Goal: Task Accomplishment & Management: Manage account settings

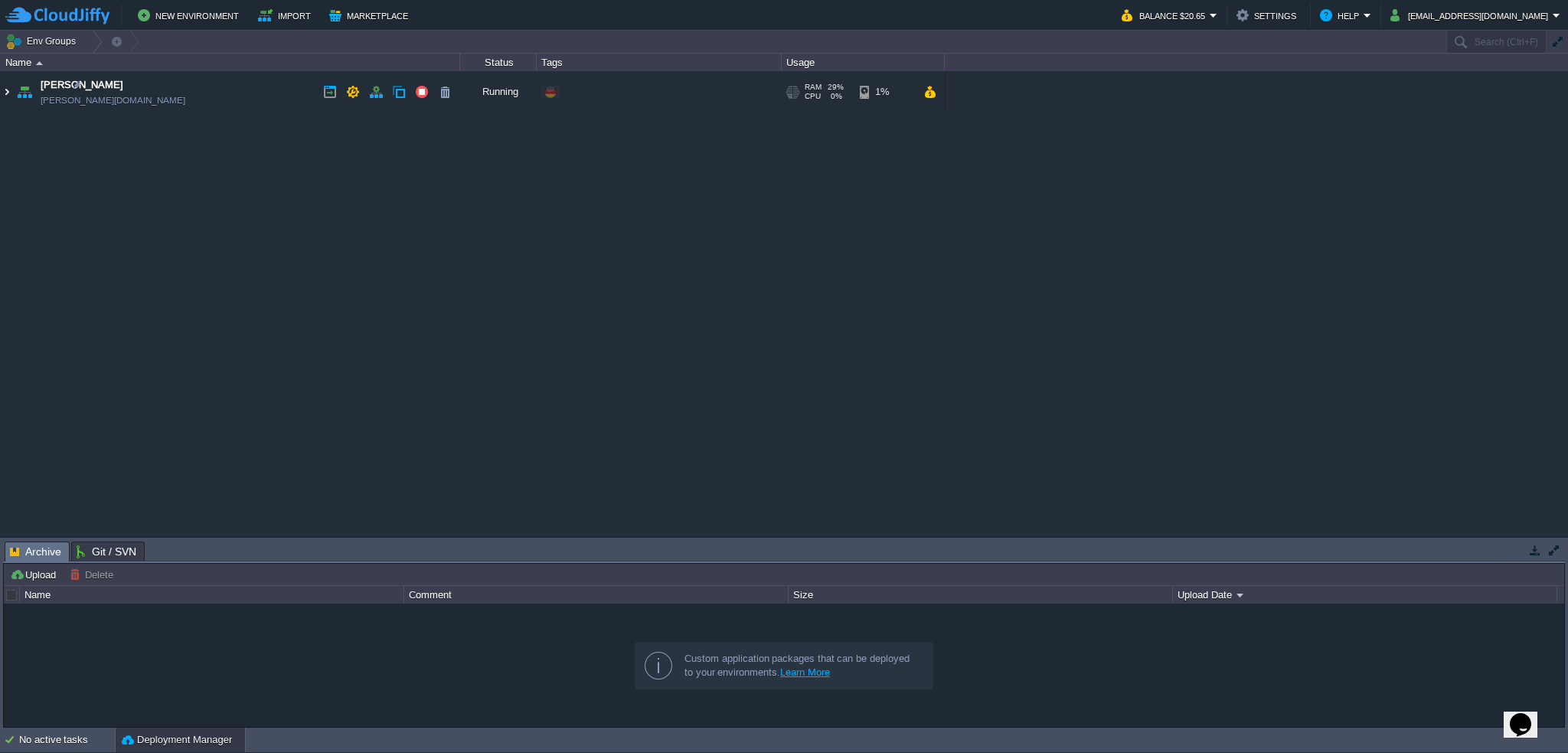
click at [7, 94] on img at bounding box center [7, 92] width 12 height 42
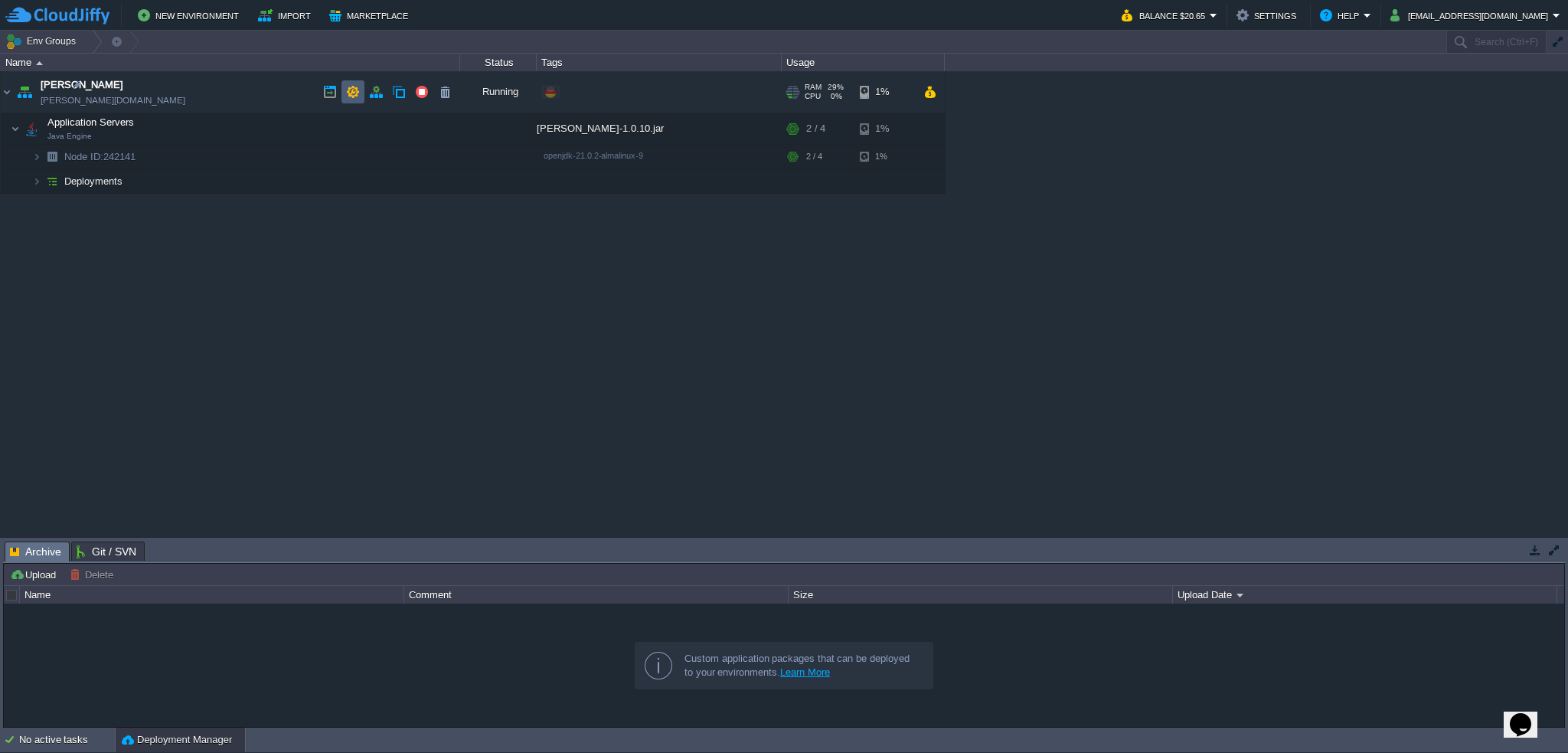
click at [347, 86] on button "button" at bounding box center [352, 91] width 14 height 14
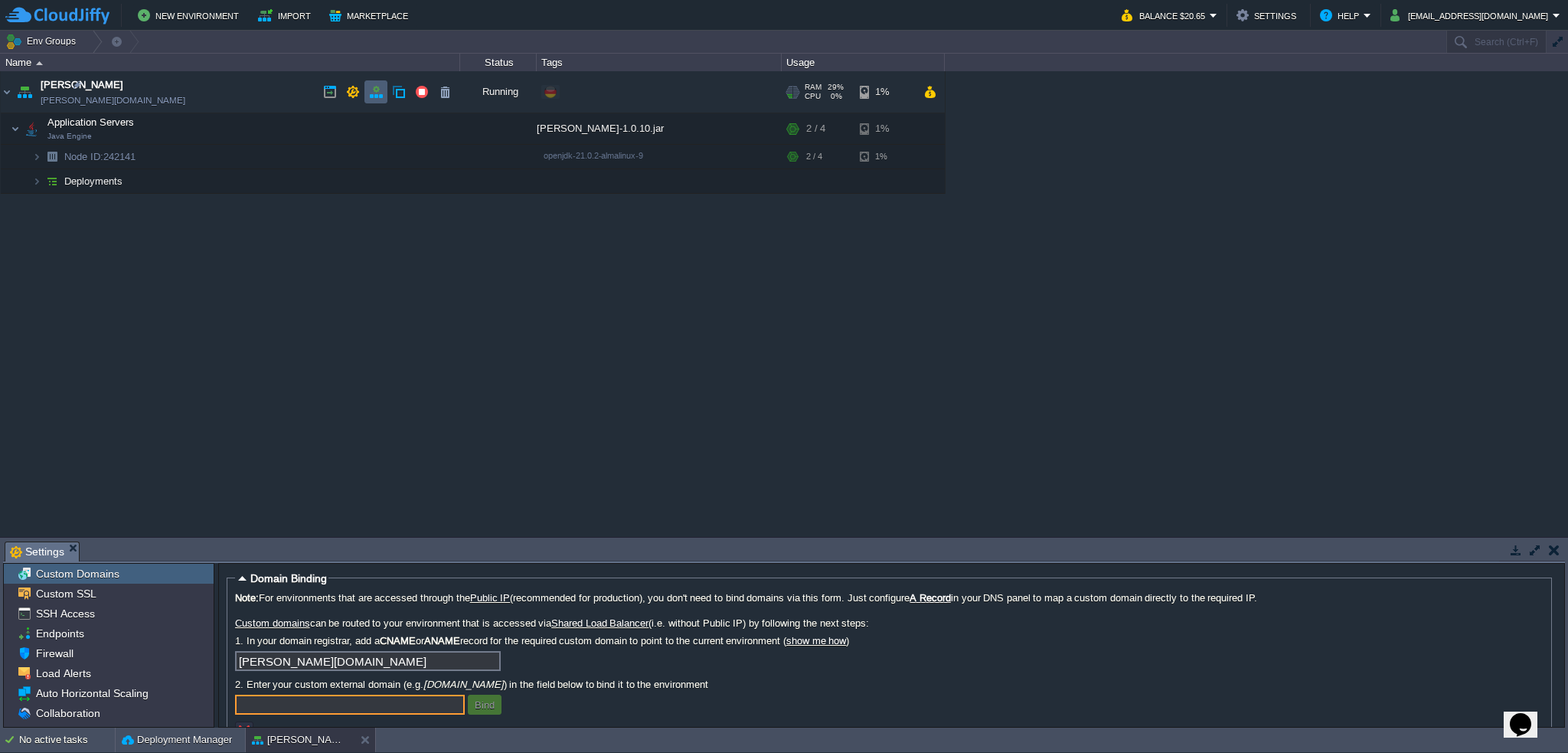
click at [373, 89] on button "button" at bounding box center [376, 91] width 14 height 14
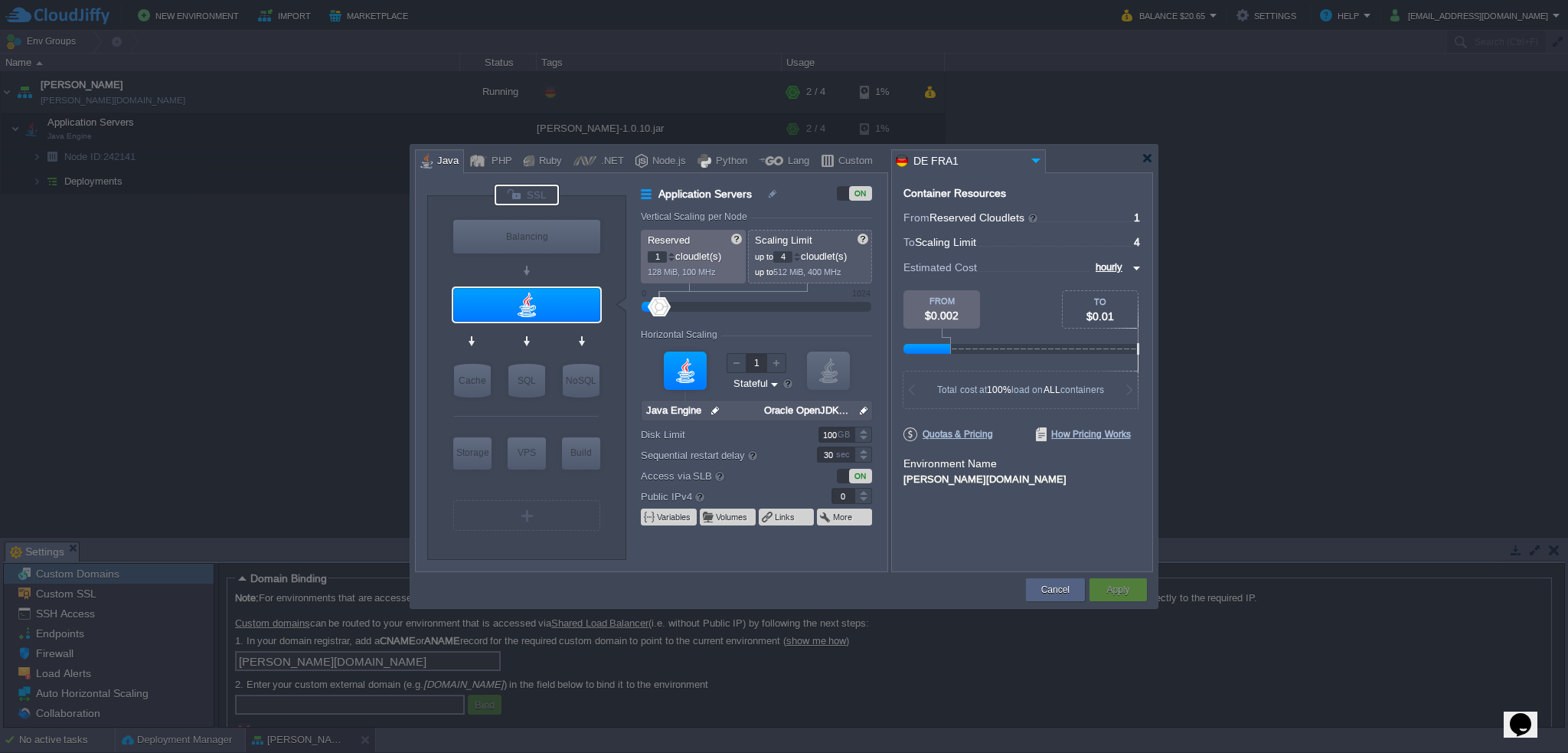
click at [525, 188] on div at bounding box center [526, 195] width 64 height 20
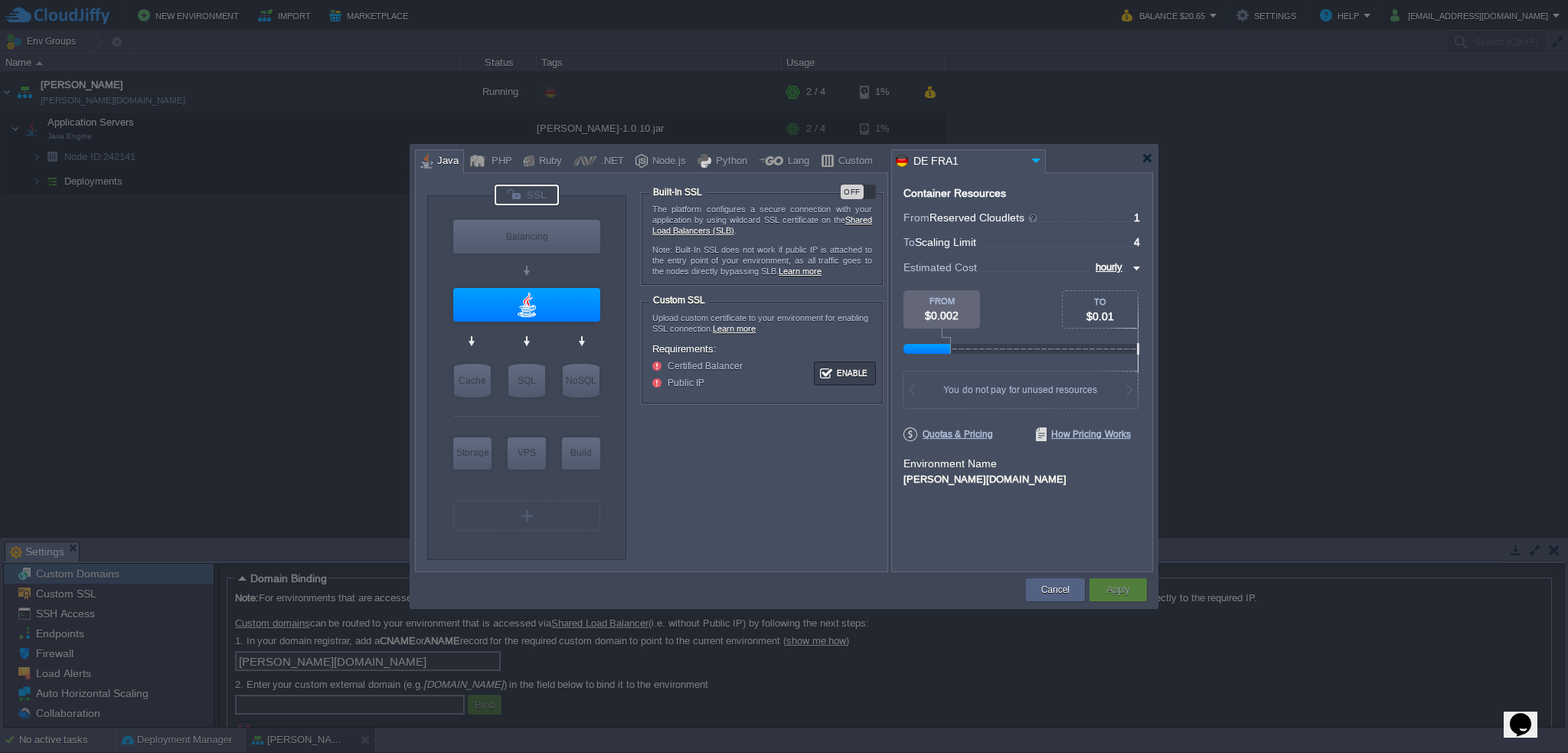
click at [867, 189] on div "OFF" at bounding box center [858, 192] width 35 height 15
drag, startPoint x: 1125, startPoint y: 590, endPoint x: 1117, endPoint y: 588, distance: 8.2
click at [1121, 585] on button "Apply" at bounding box center [1118, 589] width 23 height 15
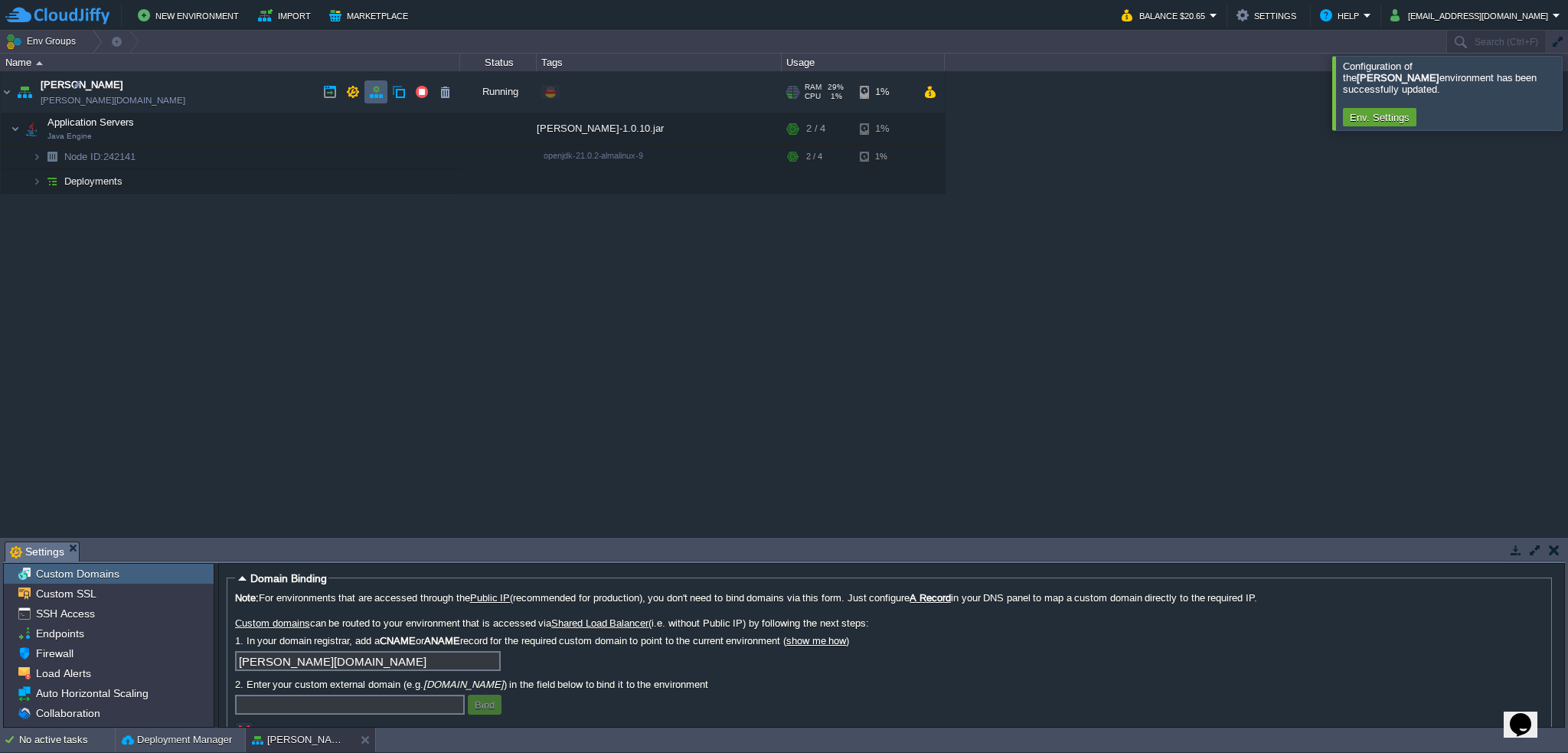
click at [370, 90] on button "button" at bounding box center [376, 91] width 14 height 14
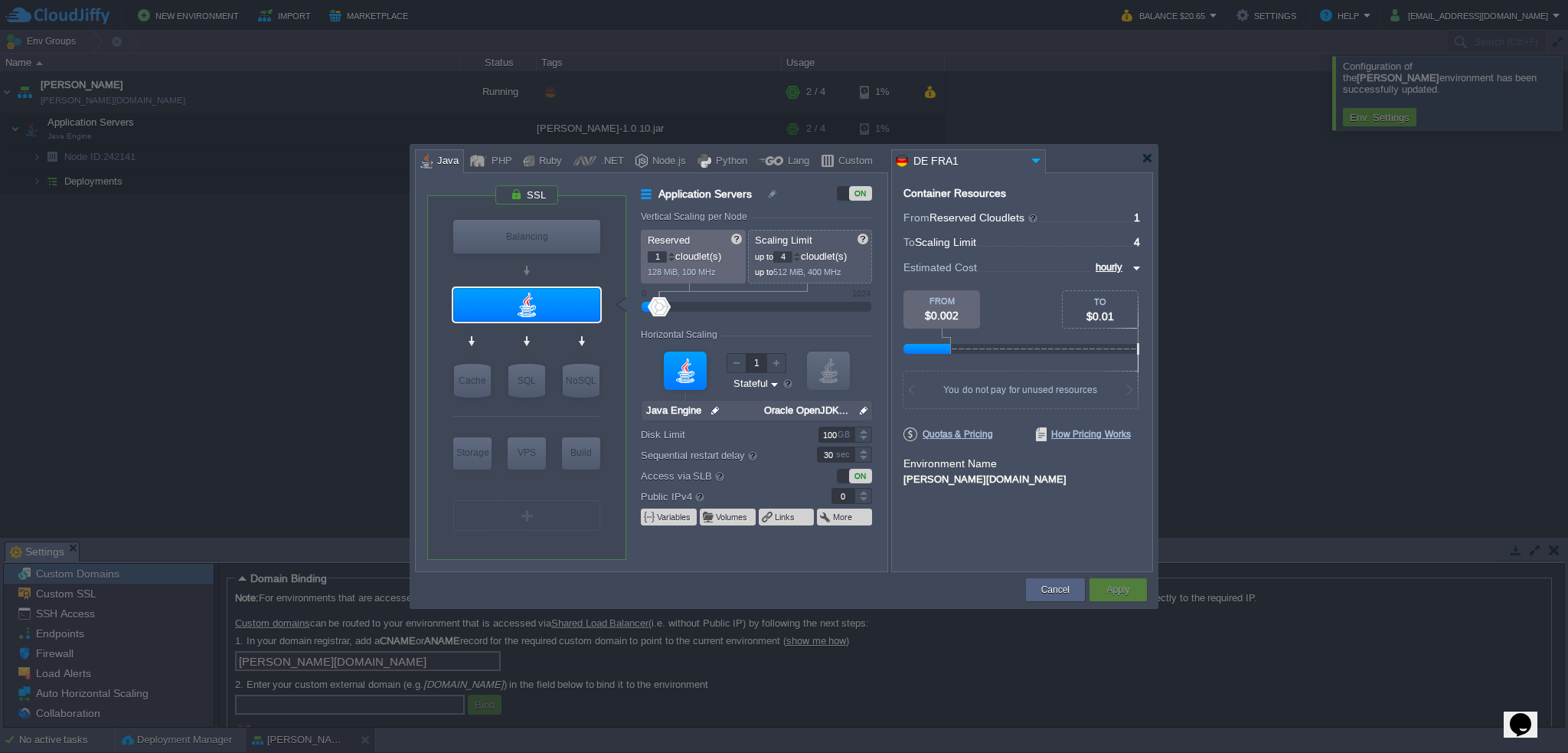
click at [187, 279] on div at bounding box center [784, 376] width 1568 height 753
type input "NGINX 1.28.0"
click at [1047, 590] on button "Cancel" at bounding box center [1055, 589] width 28 height 15
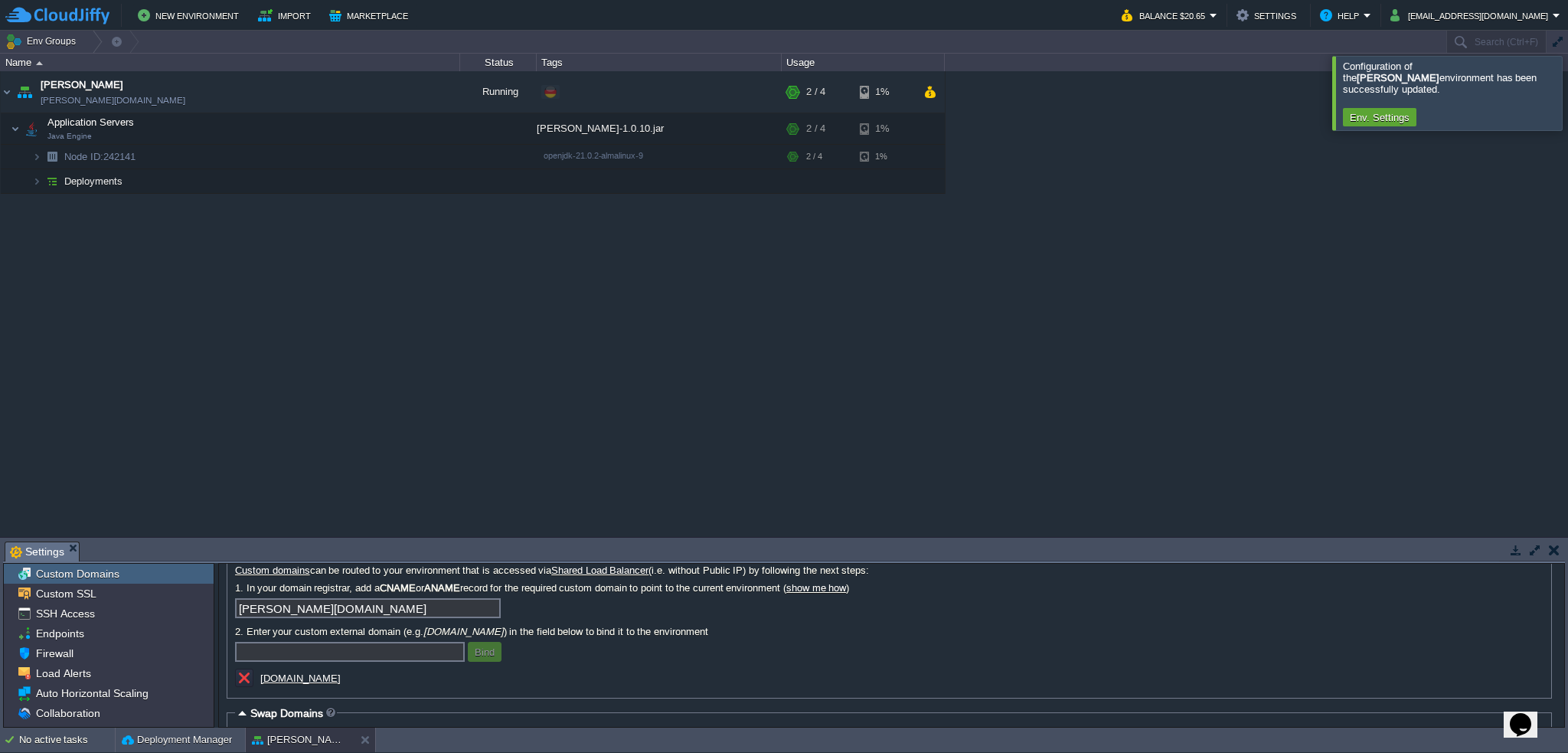
scroll to position [122, 0]
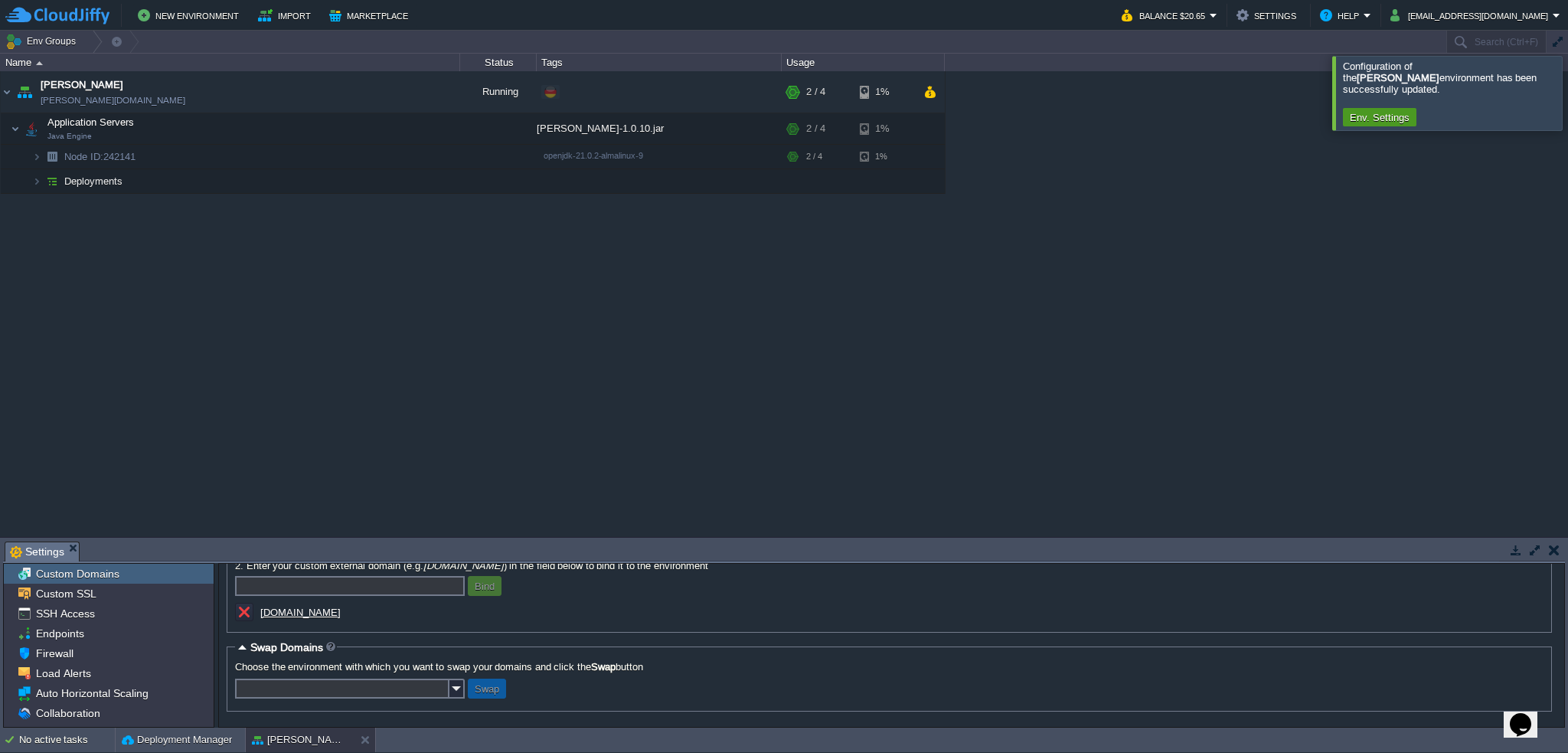
click at [1391, 110] on button "Env. Settings" at bounding box center [1379, 116] width 69 height 14
drag, startPoint x: 690, startPoint y: 540, endPoint x: 684, endPoint y: 414, distance: 126.1
click at [684, 414] on div "Env Groups Search (Ctrl+F) Let's get started! Create New Environment Deploy Sol…" at bounding box center [784, 379] width 1568 height 697
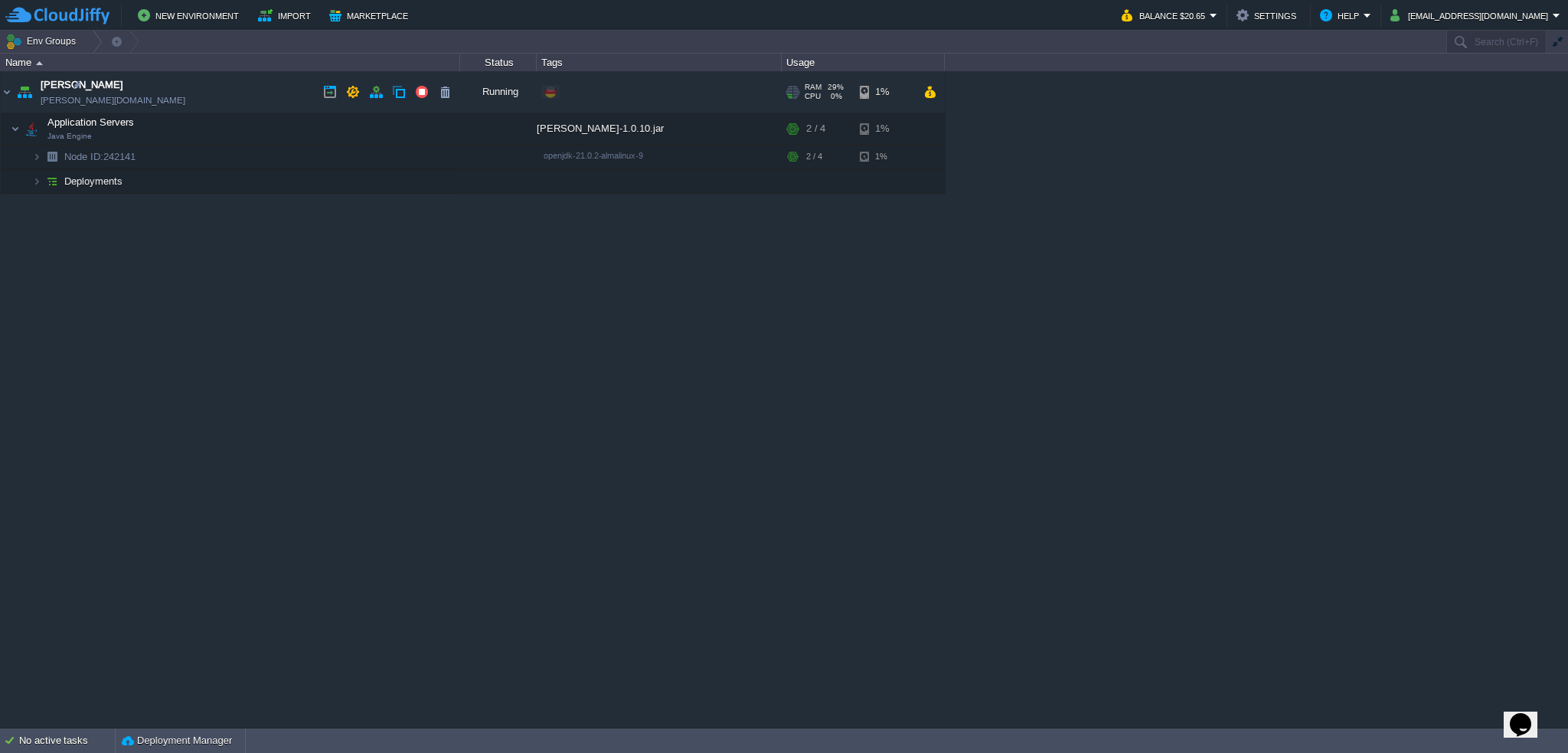
click at [95, 101] on link "[PERSON_NAME][DOMAIN_NAME]" at bounding box center [113, 100] width 145 height 15
click at [353, 90] on button "button" at bounding box center [352, 91] width 14 height 14
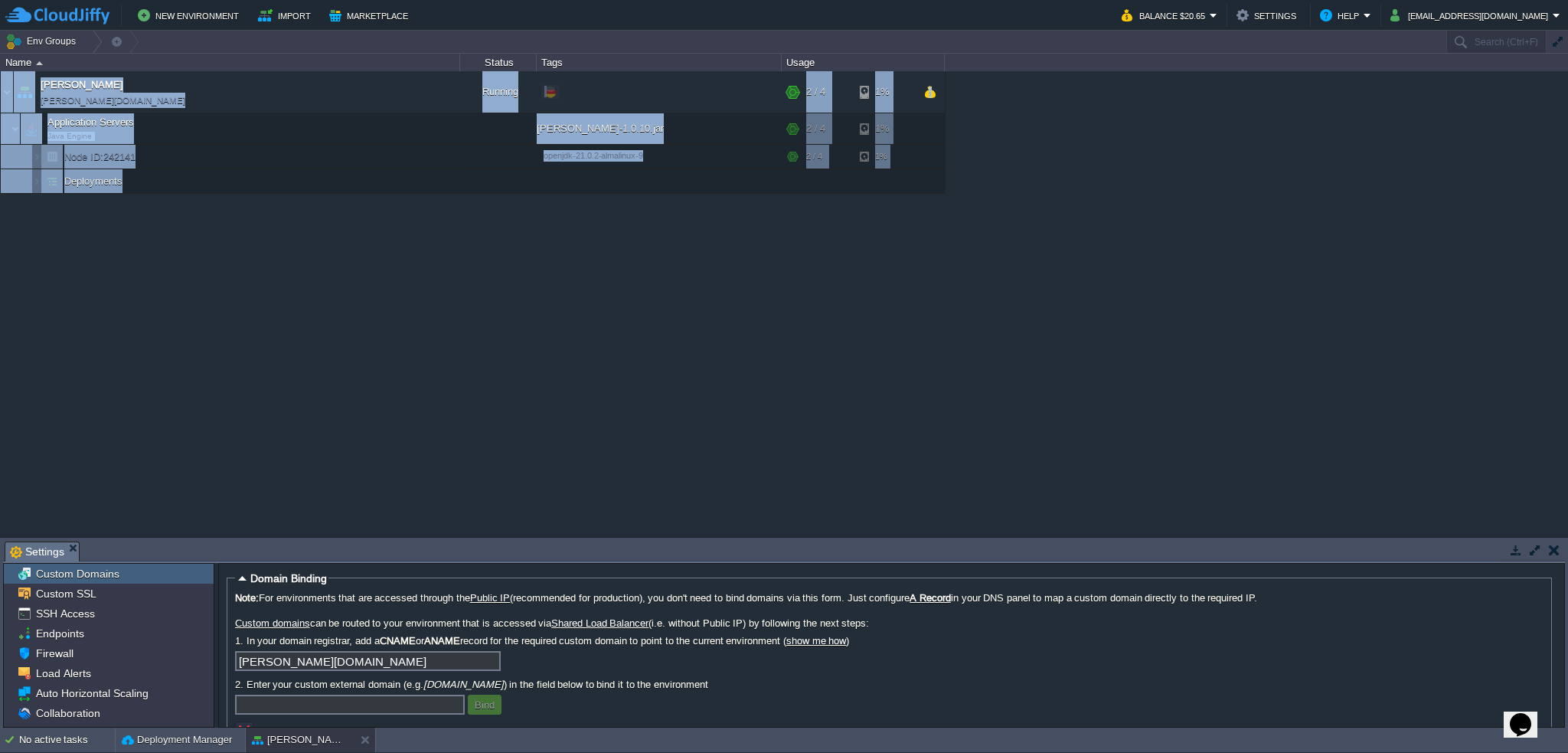
drag, startPoint x: 456, startPoint y: 539, endPoint x: 453, endPoint y: 459, distance: 80.1
click at [453, 459] on div "Env Groups Search (Ctrl+F) Let's get started! Create New Environment Deploy Sol…" at bounding box center [784, 379] width 1568 height 697
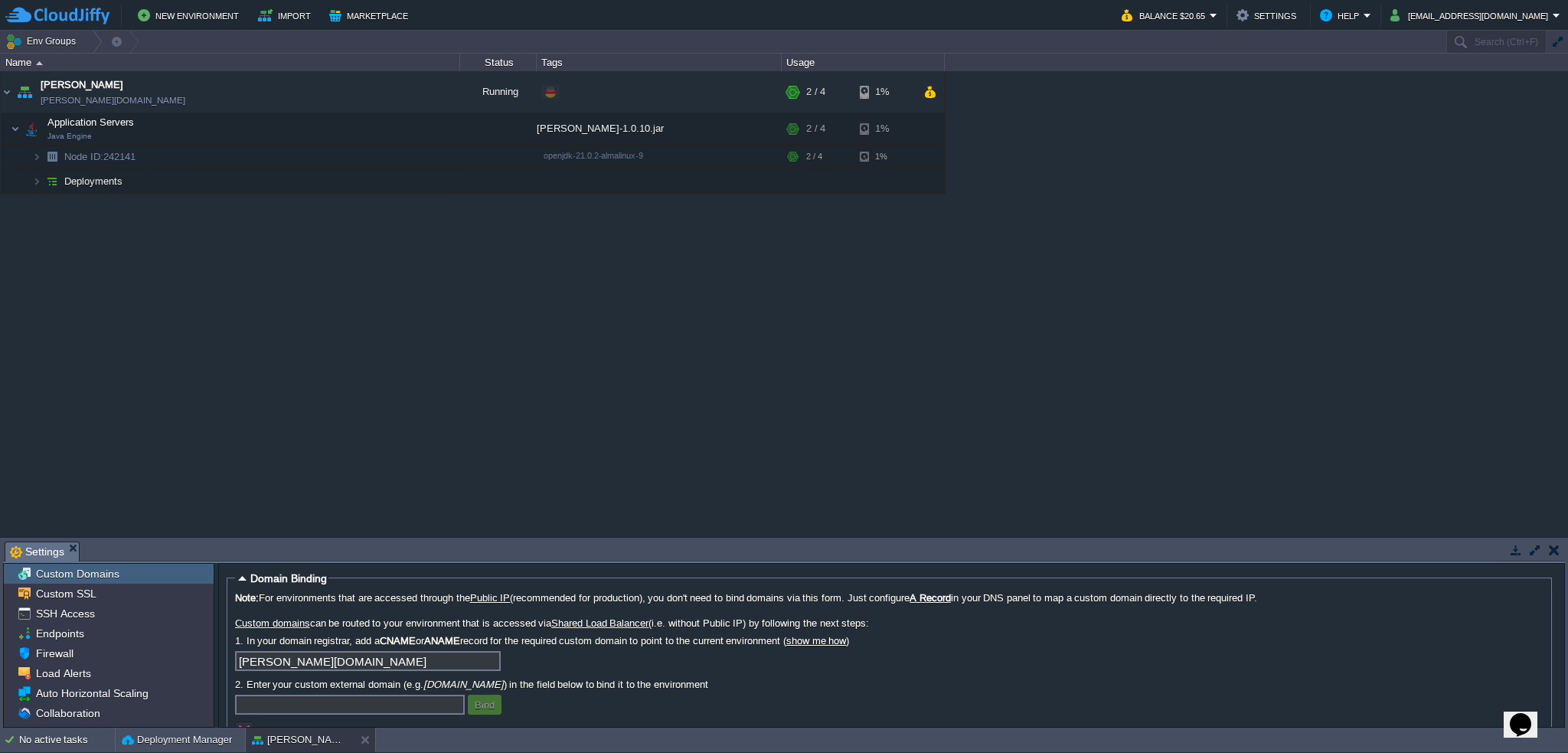
click at [649, 673] on div "[PERSON_NAME][DOMAIN_NAME]" at bounding box center [889, 663] width 1308 height 24
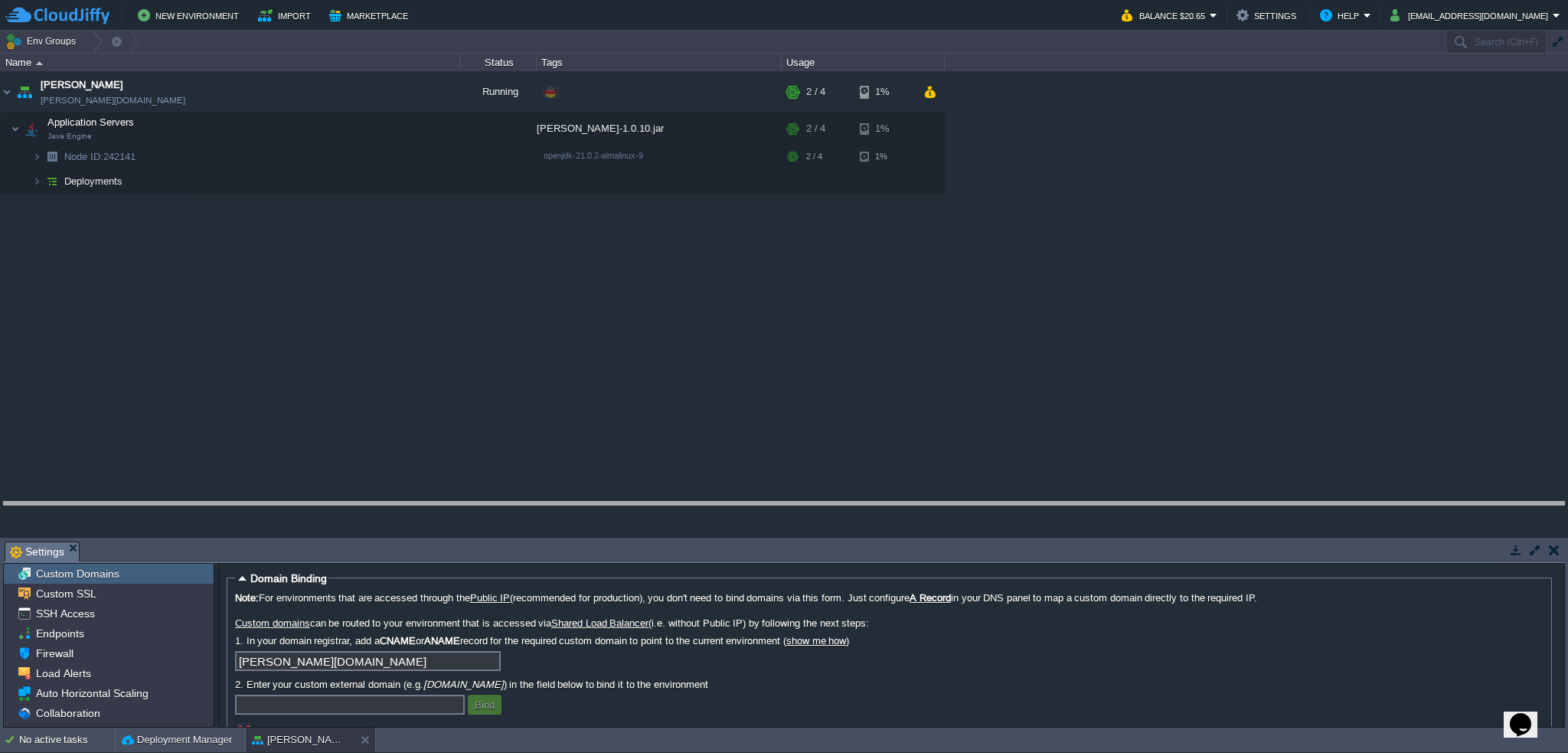
drag, startPoint x: 694, startPoint y: 545, endPoint x: 686, endPoint y: 503, distance: 42.8
click at [686, 503] on body "New Environment Import Marketplace Bonus $0.00 Upgrade Account Balance $20.65 S…" at bounding box center [784, 376] width 1568 height 753
